Goal: Information Seeking & Learning: Learn about a topic

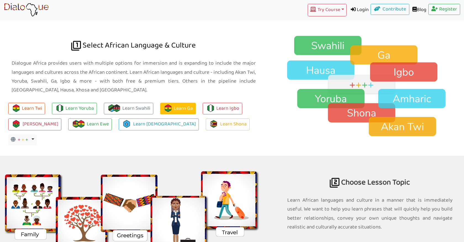
scroll to position [393, 0]
click at [321, 47] on img at bounding box center [370, 86] width 189 height 102
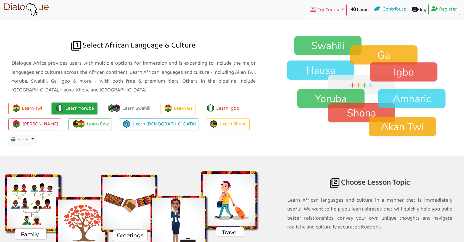
click at [73, 107] on link "Learn Yoruba" at bounding box center [74, 109] width 45 height 12
click at [72, 108] on link "Learn Yoruba" at bounding box center [74, 109] width 45 height 12
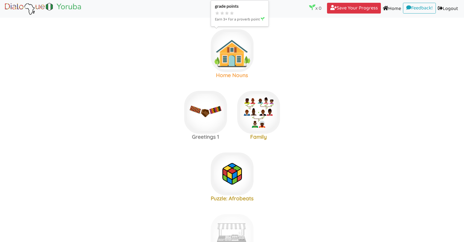
click at [233, 55] on img at bounding box center [232, 50] width 43 height 43
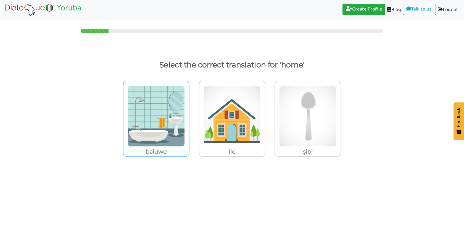
click at [158, 140] on img at bounding box center [156, 116] width 57 height 61
click at [189, 115] on input "baluwẹ" at bounding box center [191, 113] width 4 height 4
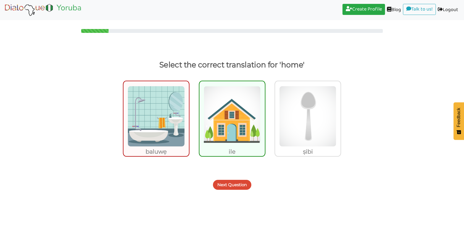
click at [162, 131] on img at bounding box center [156, 116] width 57 height 61
click at [189, 115] on input "baluwẹ" at bounding box center [191, 113] width 4 height 4
radio input "true"
click at [229, 120] on img at bounding box center [231, 116] width 57 height 61
click at [265, 115] on input "ile" at bounding box center [267, 113] width 4 height 4
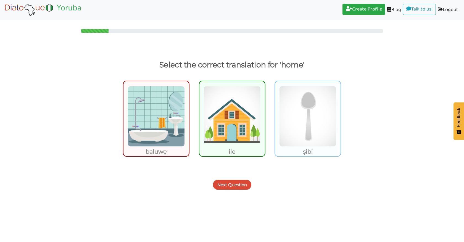
click at [306, 113] on img at bounding box center [307, 116] width 57 height 61
click at [340, 113] on input "ṣibi" at bounding box center [342, 113] width 4 height 4
click at [232, 189] on button "Next Question" at bounding box center [232, 185] width 38 height 10
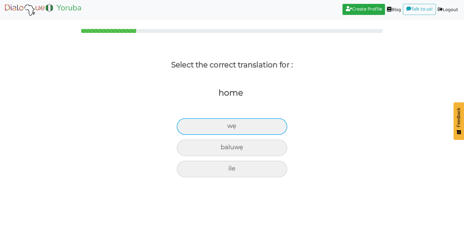
click at [240, 124] on div "wẹ" at bounding box center [232, 126] width 110 height 17
click at [231, 124] on input "wẹ" at bounding box center [230, 126] width 4 height 4
radio input "true"
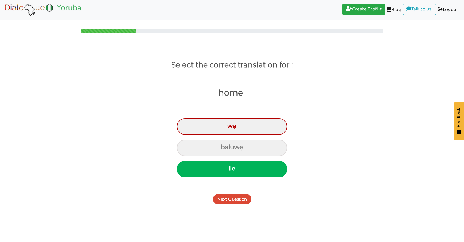
click at [239, 198] on button "Next Question" at bounding box center [232, 199] width 38 height 10
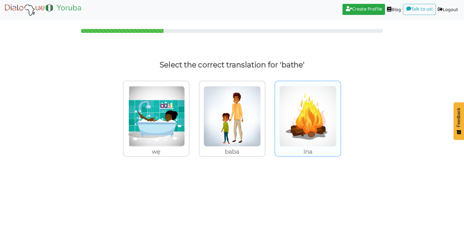
click at [303, 112] on img at bounding box center [307, 116] width 57 height 61
click at [340, 112] on input "ina" at bounding box center [342, 113] width 4 height 4
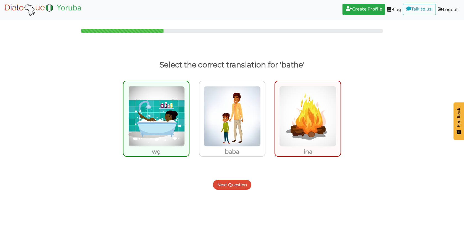
click at [237, 186] on button "Next Question" at bounding box center [232, 185] width 38 height 10
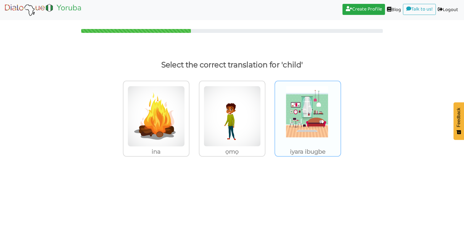
click at [297, 118] on img at bounding box center [307, 116] width 57 height 61
click at [340, 115] on input "iyara ibugbe" at bounding box center [342, 113] width 4 height 4
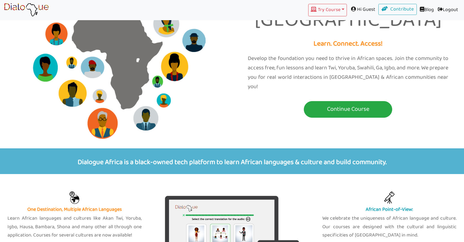
scroll to position [36, 0]
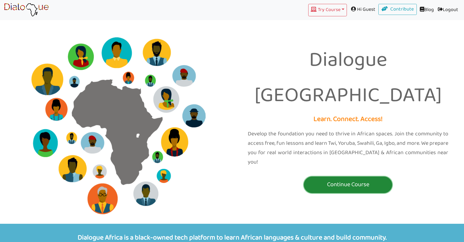
click at [344, 179] on p "Continue Course" at bounding box center [348, 184] width 86 height 10
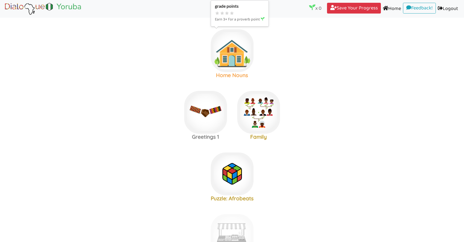
click at [232, 64] on img at bounding box center [232, 50] width 43 height 43
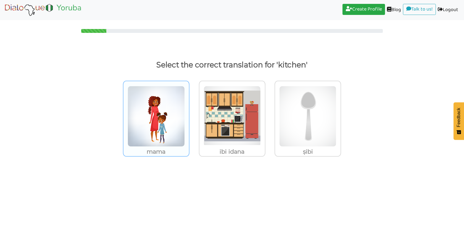
click at [162, 131] on img at bounding box center [156, 116] width 57 height 61
click at [189, 115] on input "mama" at bounding box center [191, 113] width 4 height 4
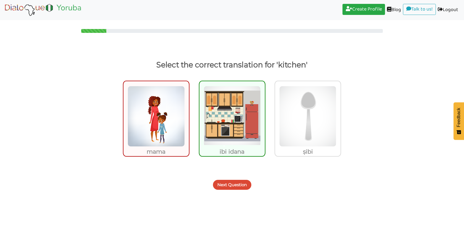
click at [234, 185] on button "Next Question" at bounding box center [232, 185] width 38 height 10
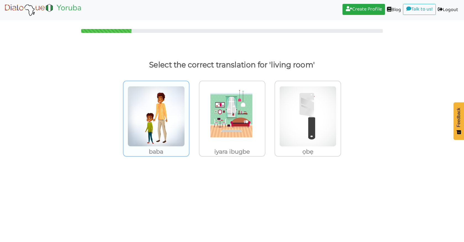
click at [160, 127] on img at bounding box center [156, 116] width 57 height 61
click at [189, 115] on input "baba" at bounding box center [191, 113] width 4 height 4
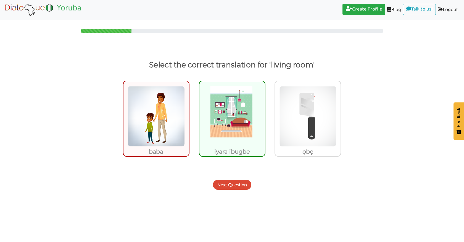
click at [230, 186] on button "Next Question" at bounding box center [232, 185] width 38 height 10
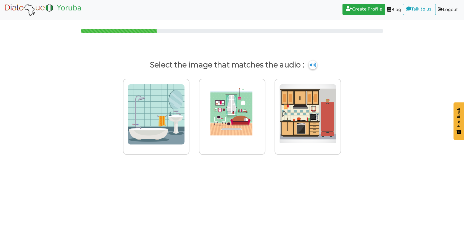
click at [313, 65] on img at bounding box center [312, 64] width 8 height 9
click at [313, 66] on img at bounding box center [312, 64] width 8 height 9
click at [314, 65] on img at bounding box center [312, 64] width 8 height 9
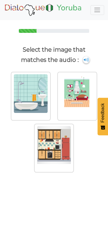
click at [85, 61] on img at bounding box center [86, 59] width 7 height 7
click at [85, 60] on img at bounding box center [86, 59] width 7 height 7
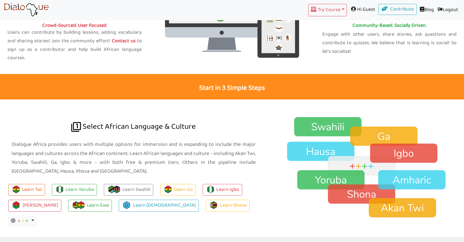
scroll to position [393, 0]
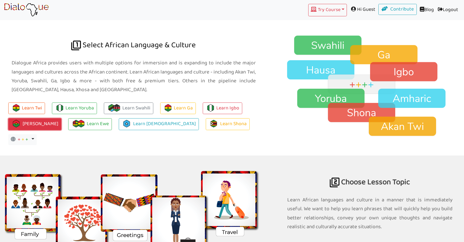
click at [41, 121] on link "[PERSON_NAME]" at bounding box center [34, 124] width 53 height 12
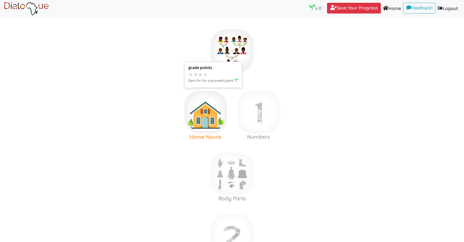
click at [209, 107] on img at bounding box center [205, 112] width 43 height 43
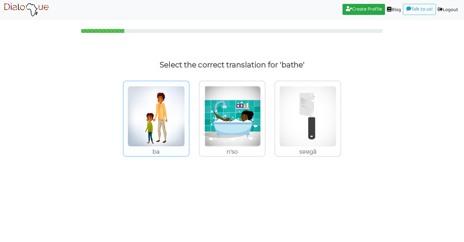
click at [159, 123] on img at bounding box center [156, 116] width 57 height 61
click at [189, 115] on input "ba" at bounding box center [191, 113] width 4 height 4
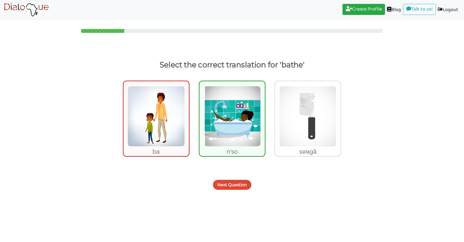
click at [228, 181] on button "Next Question" at bounding box center [232, 185] width 38 height 10
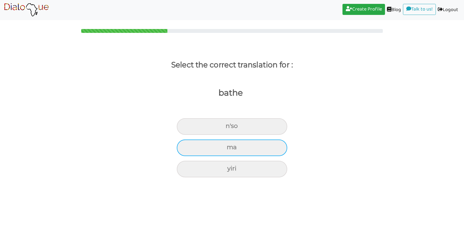
click at [230, 146] on div "ma" at bounding box center [232, 147] width 110 height 17
click at [230, 146] on input "ma" at bounding box center [229, 148] width 4 height 4
radio input "true"
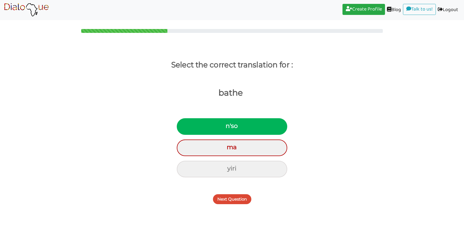
click at [236, 200] on button "Next Question" at bounding box center [232, 199] width 38 height 10
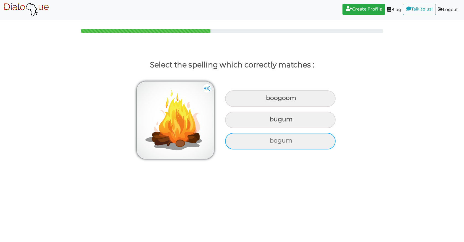
click at [266, 146] on div "bogum" at bounding box center [280, 141] width 110 height 17
click at [268, 142] on input "bogum" at bounding box center [270, 141] width 4 height 4
radio input "true"
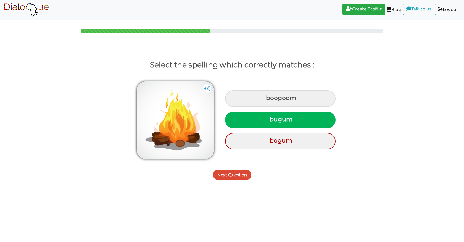
click at [233, 173] on button "Next Question" at bounding box center [232, 175] width 38 height 10
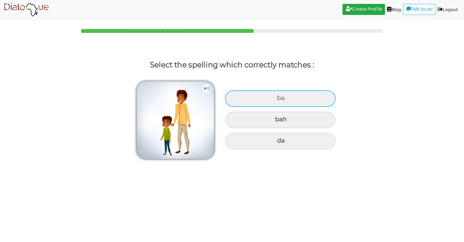
click at [282, 97] on div "ba" at bounding box center [280, 98] width 110 height 17
click at [279, 97] on input "ba" at bounding box center [278, 98] width 4 height 4
radio input "true"
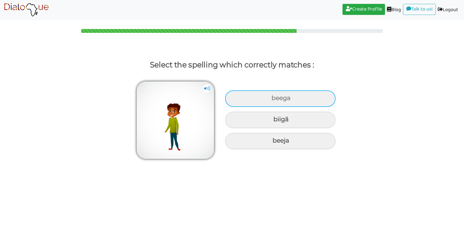
click at [274, 98] on div "beega" at bounding box center [280, 98] width 110 height 17
click at [274, 98] on input "beega" at bounding box center [272, 98] width 4 height 4
radio input "true"
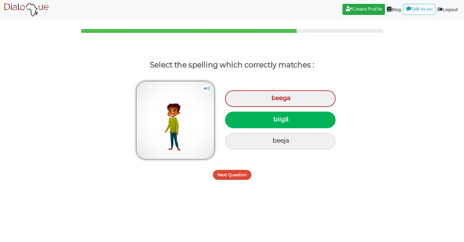
click at [21, 10] on img at bounding box center [26, 10] width 45 height 14
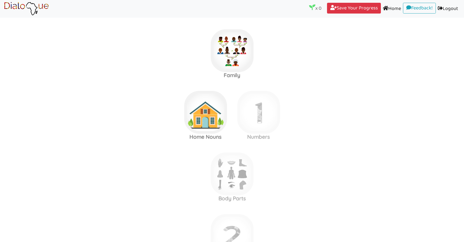
click at [4, 16] on area at bounding box center [4, 16] width 0 height 0
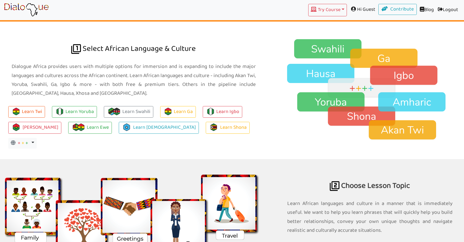
scroll to position [372, 0]
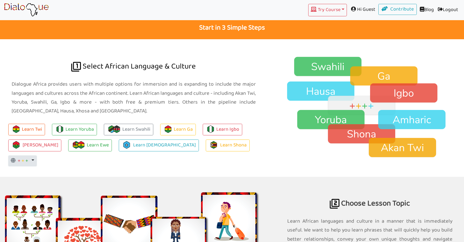
click at [37, 155] on button "+ + + Toggle Dropdown" at bounding box center [22, 160] width 28 height 11
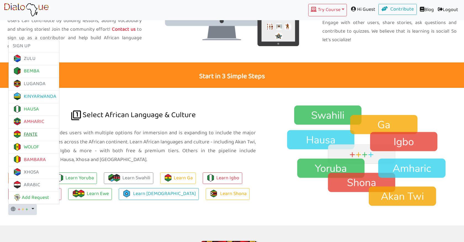
scroll to position [341, 0]
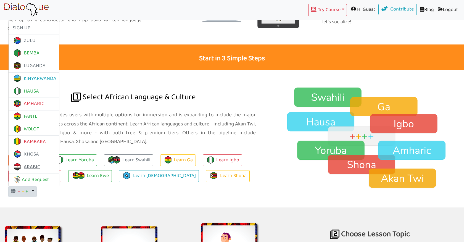
click at [40, 163] on link "ARABIC" at bounding box center [27, 167] width 28 height 9
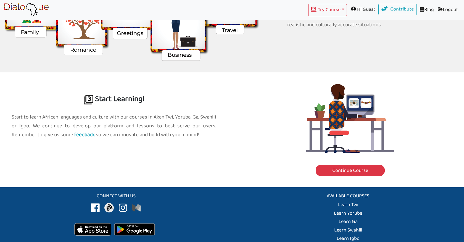
scroll to position [625, 0]
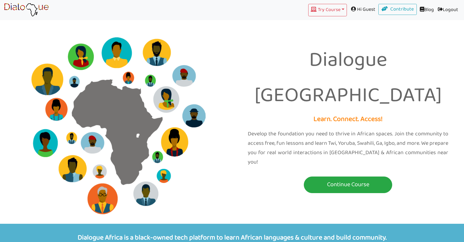
click at [422, 11] on link "Blog" at bounding box center [426, 10] width 19 height 12
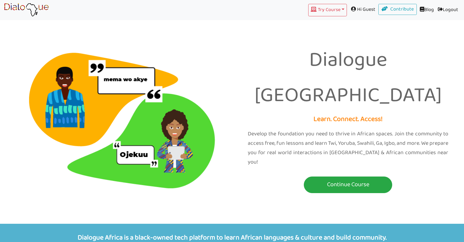
click at [360, 10] on span "Hi Guest" at bounding box center [362, 9] width 31 height 11
click at [337, 10] on button "Try Course Toggle Dropdown" at bounding box center [327, 10] width 39 height 12
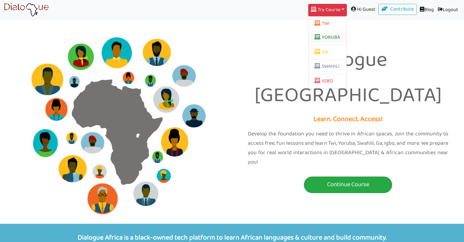
click at [322, 37] on link "YORUBA" at bounding box center [327, 37] width 38 height 10
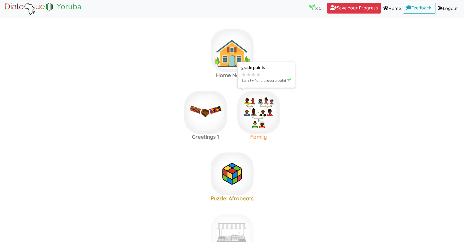
click at [260, 109] on img at bounding box center [258, 112] width 43 height 43
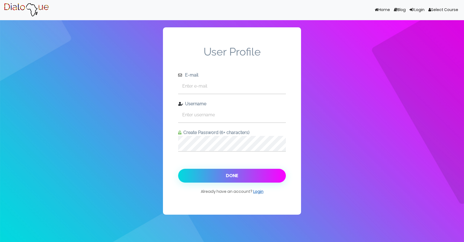
click at [256, 192] on link "Login" at bounding box center [258, 192] width 10 height 6
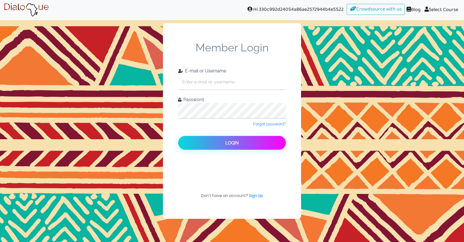
click at [274, 10] on span "Hi 330c992d24054a86ae2572944b4e5522" at bounding box center [295, 9] width 104 height 11
click at [369, 9] on link "Crowdsource with us" at bounding box center [375, 9] width 58 height 11
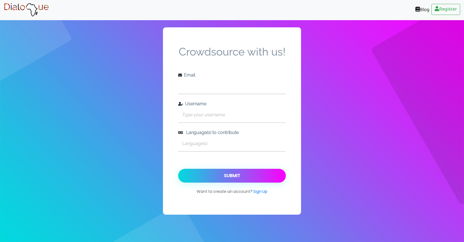
click at [226, 83] on input "text" at bounding box center [232, 85] width 108 height 15
click at [195, 145] on input "text" at bounding box center [232, 143] width 108 height 15
click at [32, 8] on img at bounding box center [26, 10] width 45 height 14
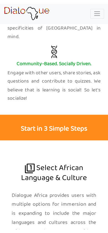
scroll to position [627, 0]
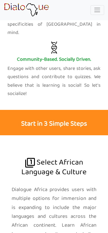
click at [42, 65] on p "Engage with other users, share stories, ask questions and contribute to quizzes…" at bounding box center [53, 82] width 93 height 34
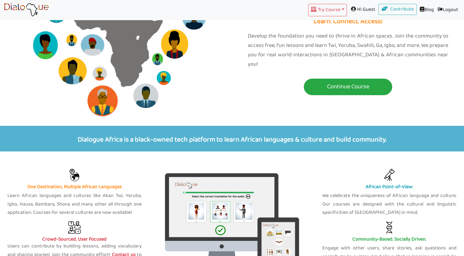
scroll to position [99, 0]
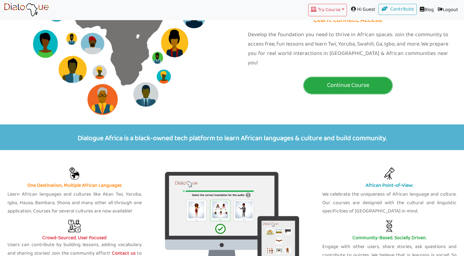
click at [314, 80] on p "Continue Course" at bounding box center [348, 85] width 86 height 10
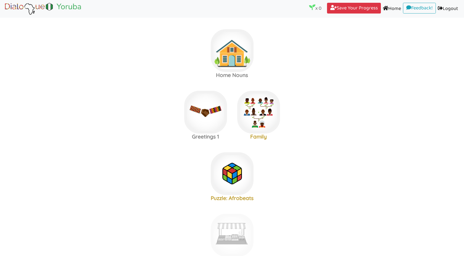
click at [314, 8] on p "x 0" at bounding box center [315, 8] width 12 height 8
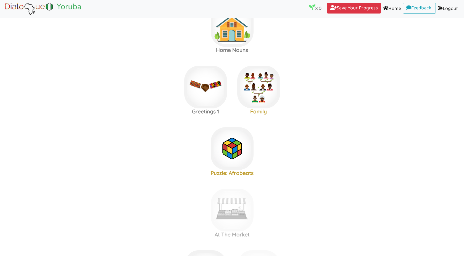
scroll to position [26, 0]
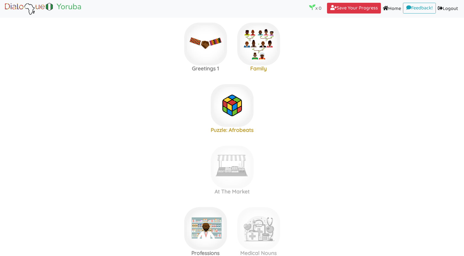
scroll to position [112, 0]
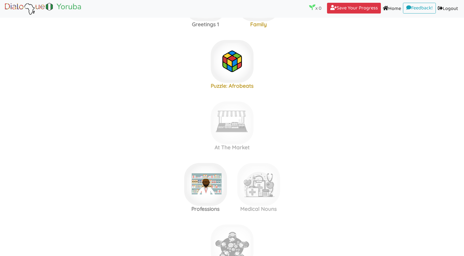
scroll to position [139, 0]
